Goal: Information Seeking & Learning: Learn about a topic

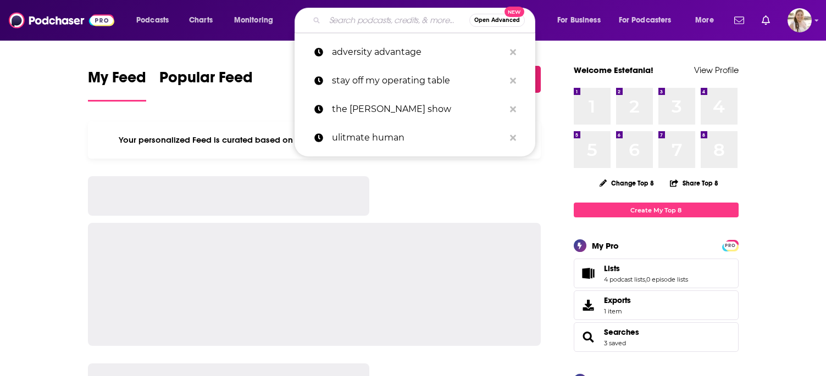
click at [353, 24] on input "Search podcasts, credits, & more..." at bounding box center [397, 21] width 144 height 18
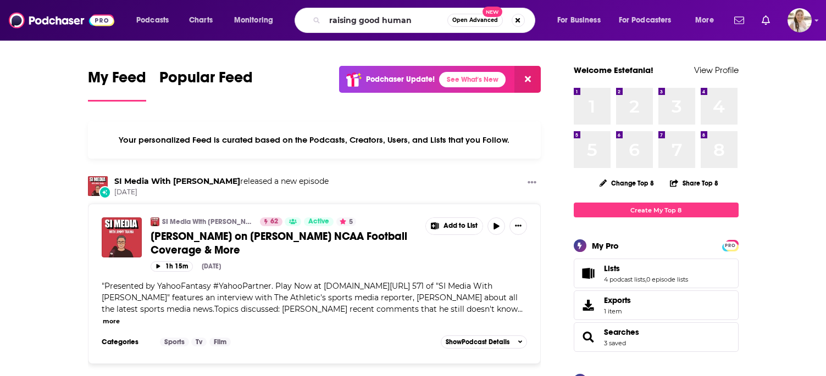
type input "raising good human"
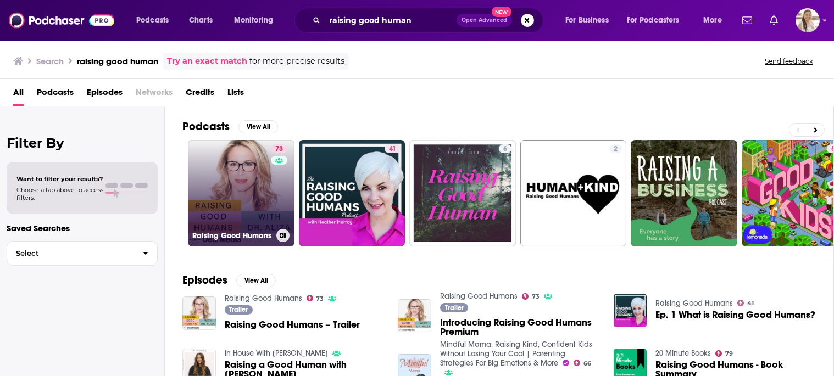
click at [242, 163] on link "73 Raising Good Humans" at bounding box center [241, 193] width 107 height 107
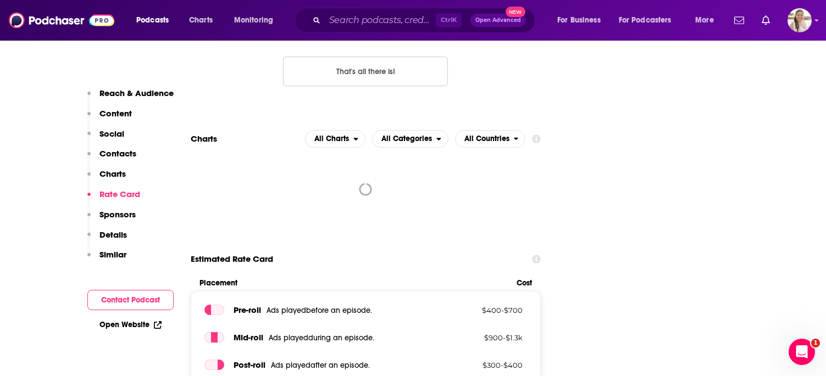
click at [108, 174] on p "Charts" at bounding box center [112, 174] width 26 height 10
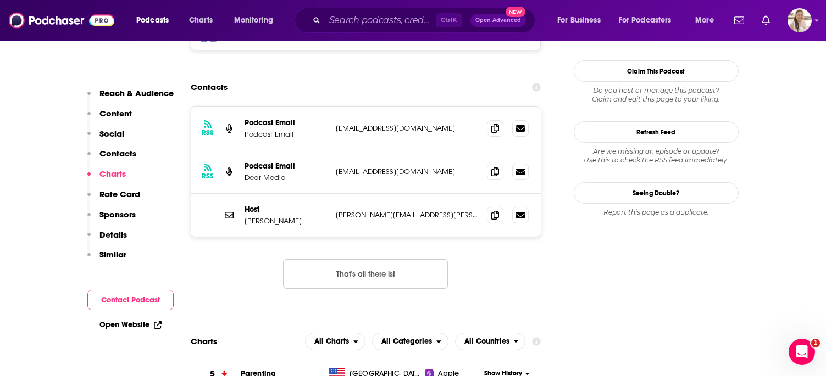
scroll to position [1020, 0]
